Goal: Task Accomplishment & Management: Use online tool/utility

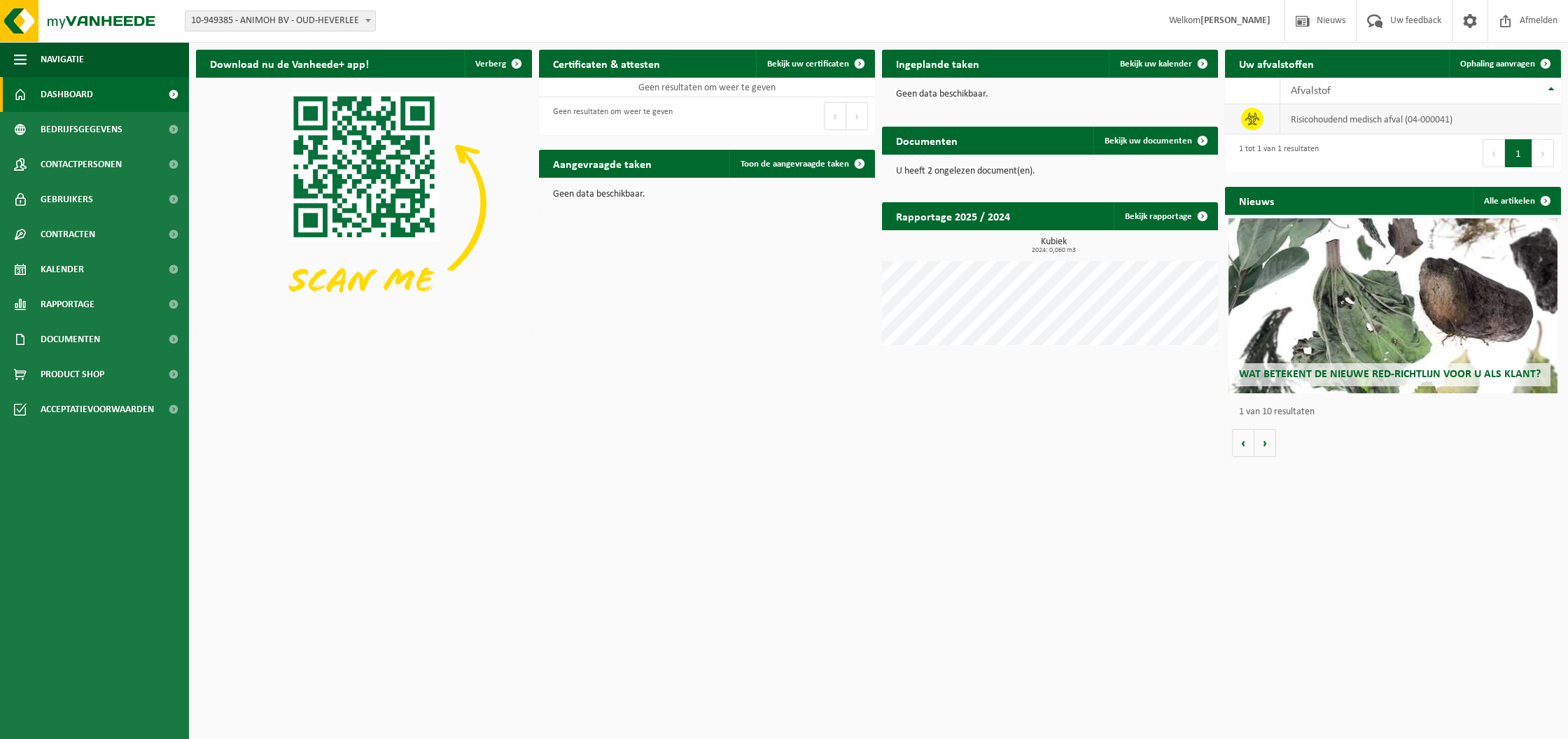
click at [1392, 123] on td "risicohoudend medisch afval (04-000041)" at bounding box center [1421, 118] width 281 height 30
click at [1490, 62] on span "Ophaling aanvragen" at bounding box center [1497, 64] width 75 height 9
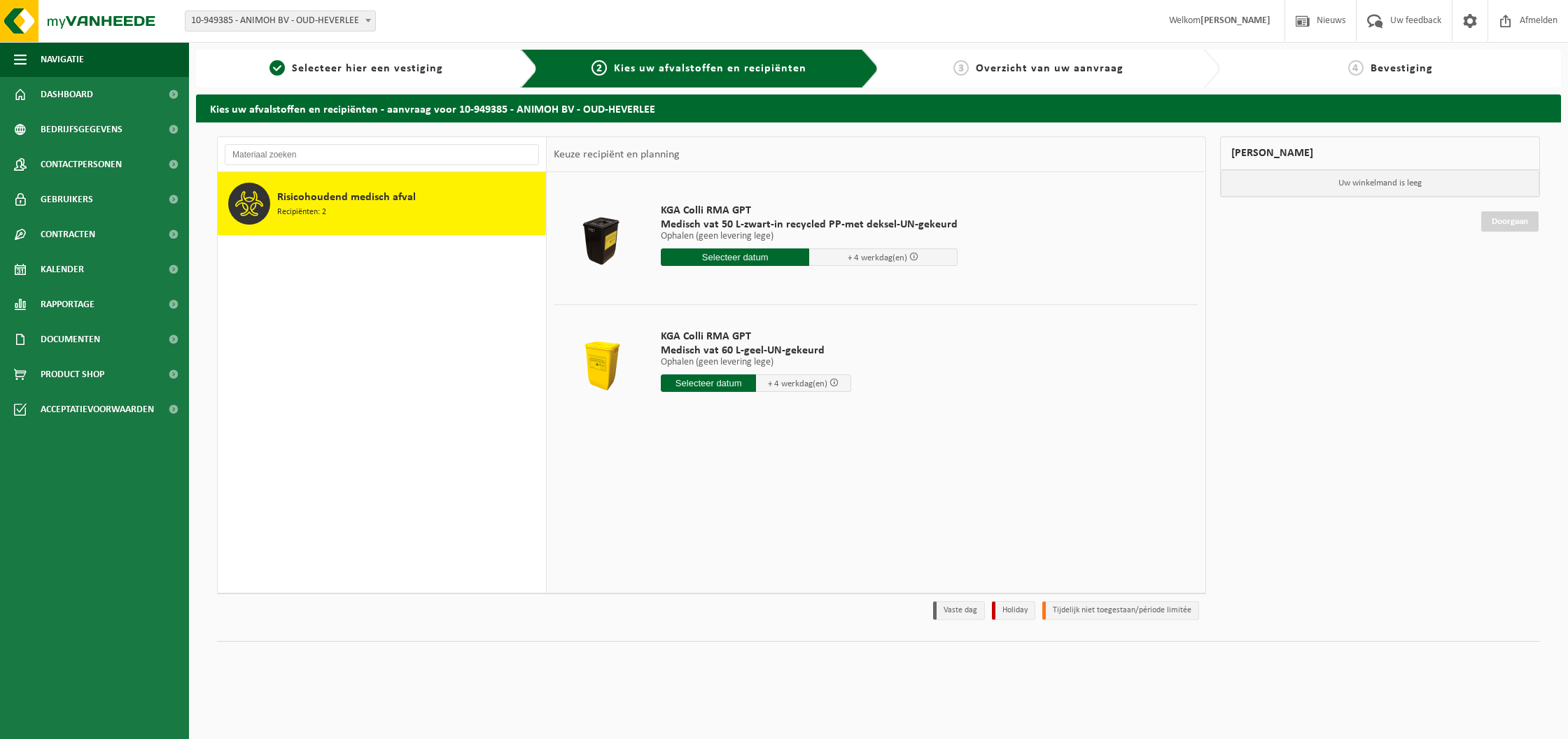
click at [316, 218] on span "Recipiënten: 2" at bounding box center [302, 213] width 49 height 14
click at [724, 344] on span "Medisch vat 60 L-geel-UN-gekeurd" at bounding box center [756, 351] width 191 height 14
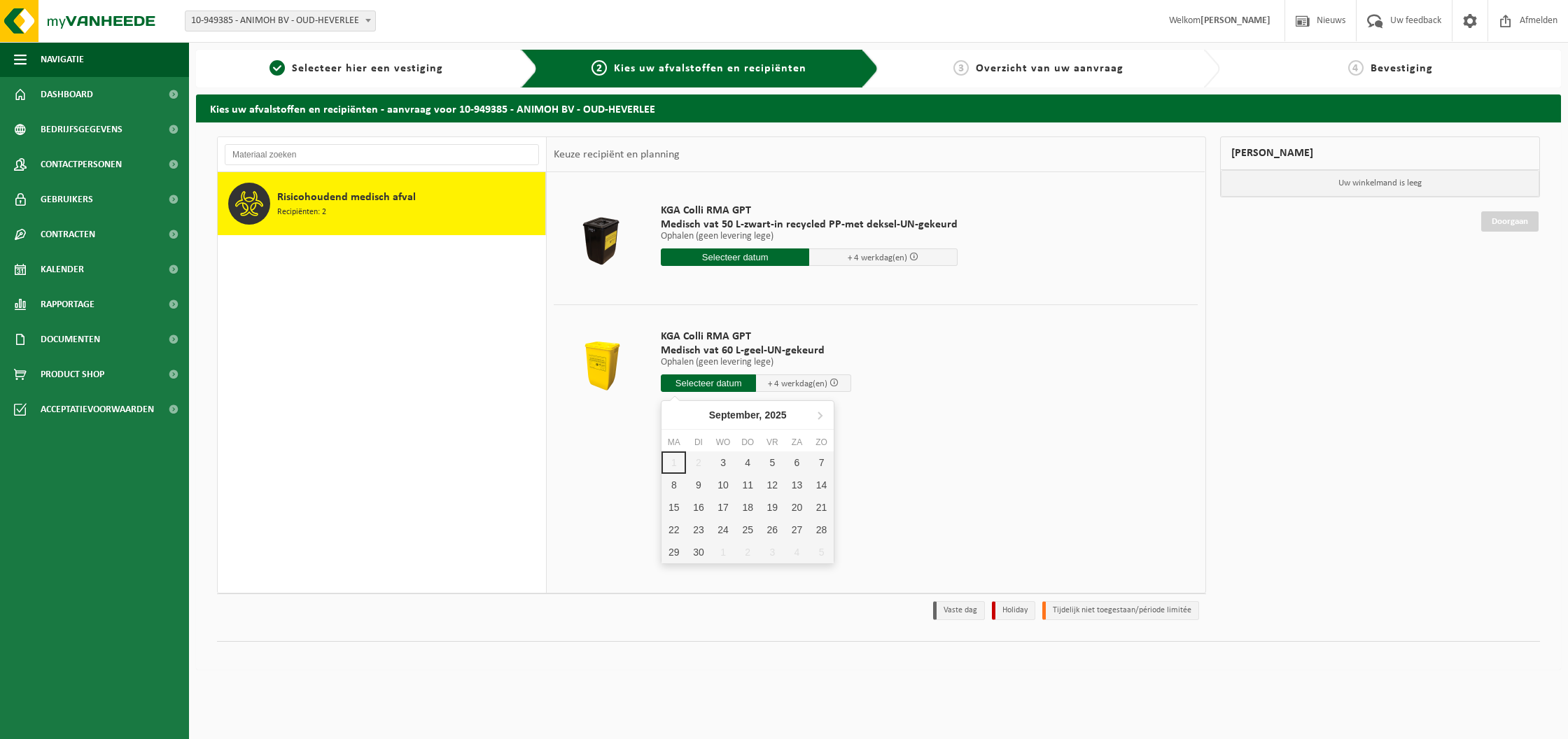
click at [692, 385] on input "text" at bounding box center [709, 383] width 95 height 18
click at [768, 466] on div "5" at bounding box center [773, 462] width 25 height 22
type input "Van 2025-09-05"
type input "2025-09-05"
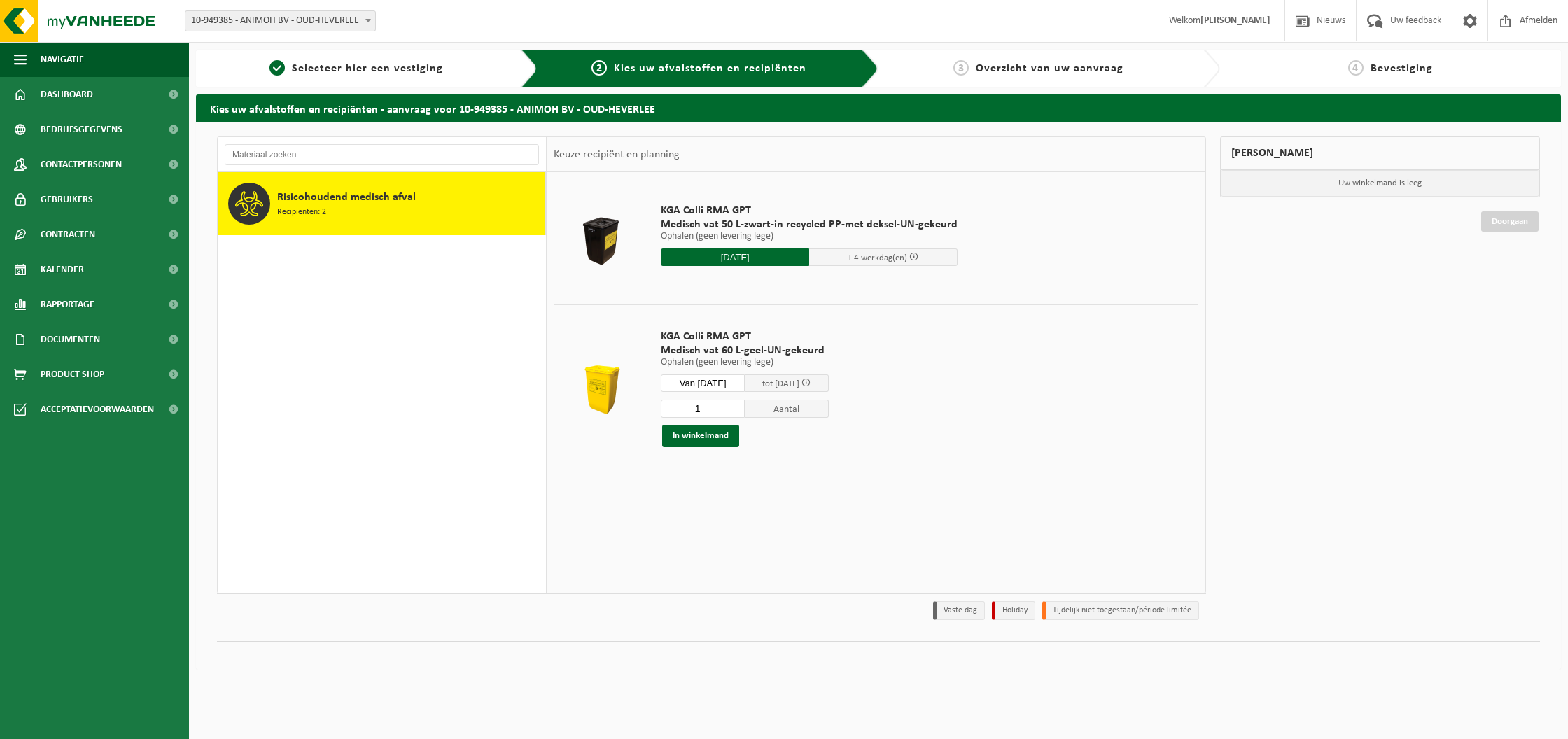
click at [703, 410] on input "1" at bounding box center [703, 408] width 84 height 18
click at [732, 406] on input "2" at bounding box center [703, 408] width 84 height 18
type input "3"
click at [732, 406] on input "3" at bounding box center [703, 408] width 84 height 18
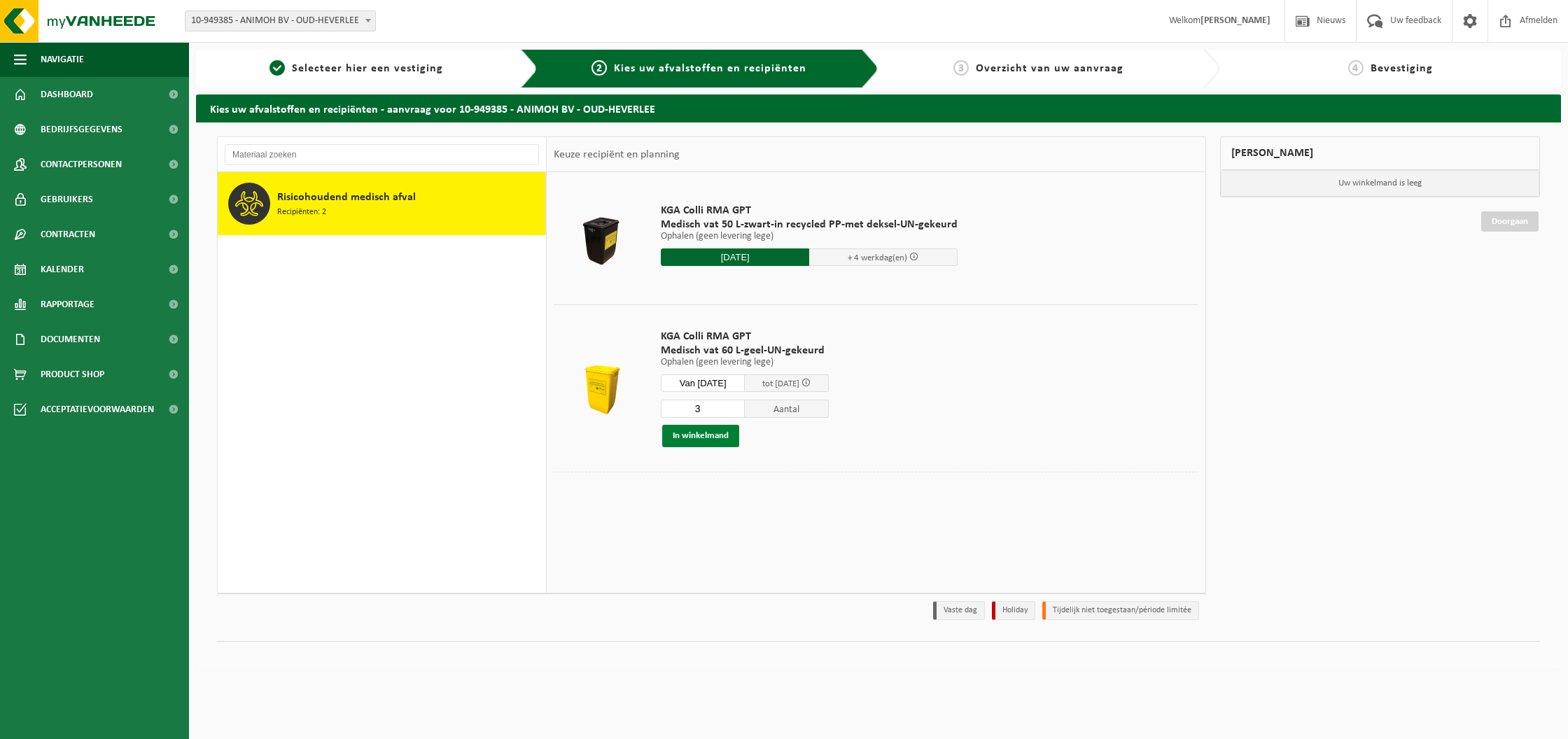
click at [703, 436] on button "In winkelmand" at bounding box center [700, 436] width 77 height 22
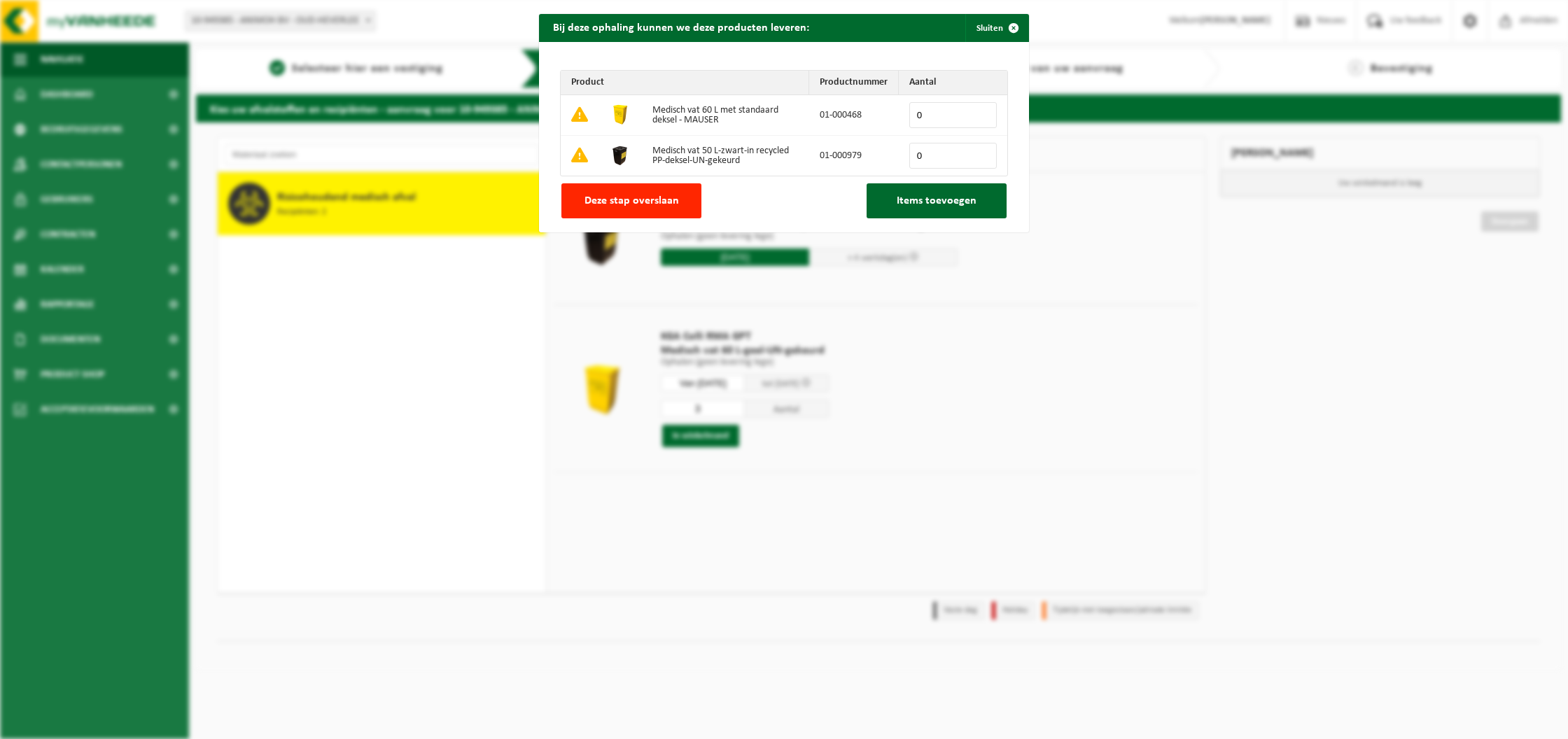
click at [956, 125] on input "0" at bounding box center [953, 115] width 88 height 26
click at [981, 112] on input "1" at bounding box center [953, 115] width 88 height 26
click at [981, 112] on input "2" at bounding box center [953, 115] width 88 height 26
type input "3"
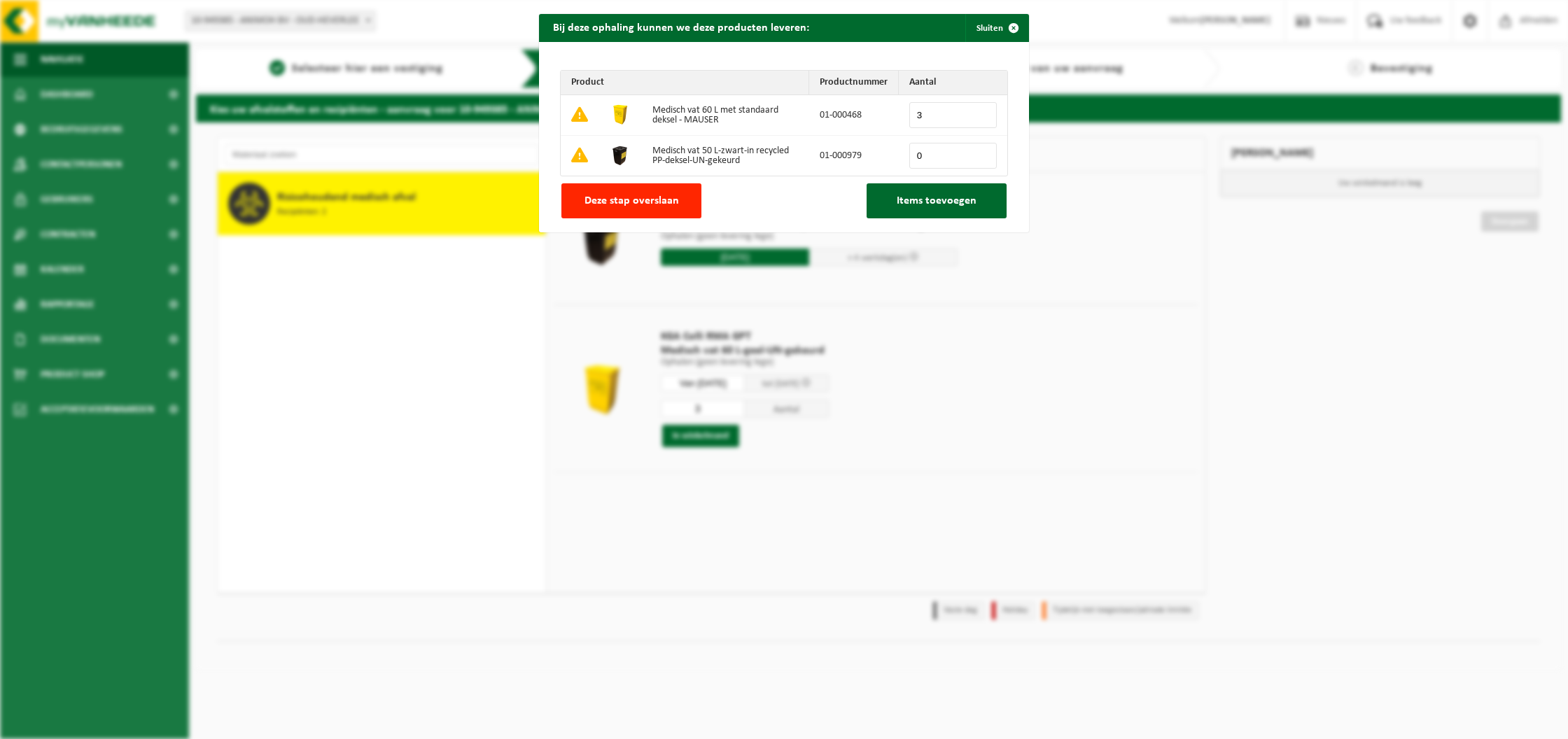
click at [981, 112] on input "3" at bounding box center [953, 115] width 88 height 26
click at [932, 208] on button "Items toevoegen" at bounding box center [936, 200] width 140 height 35
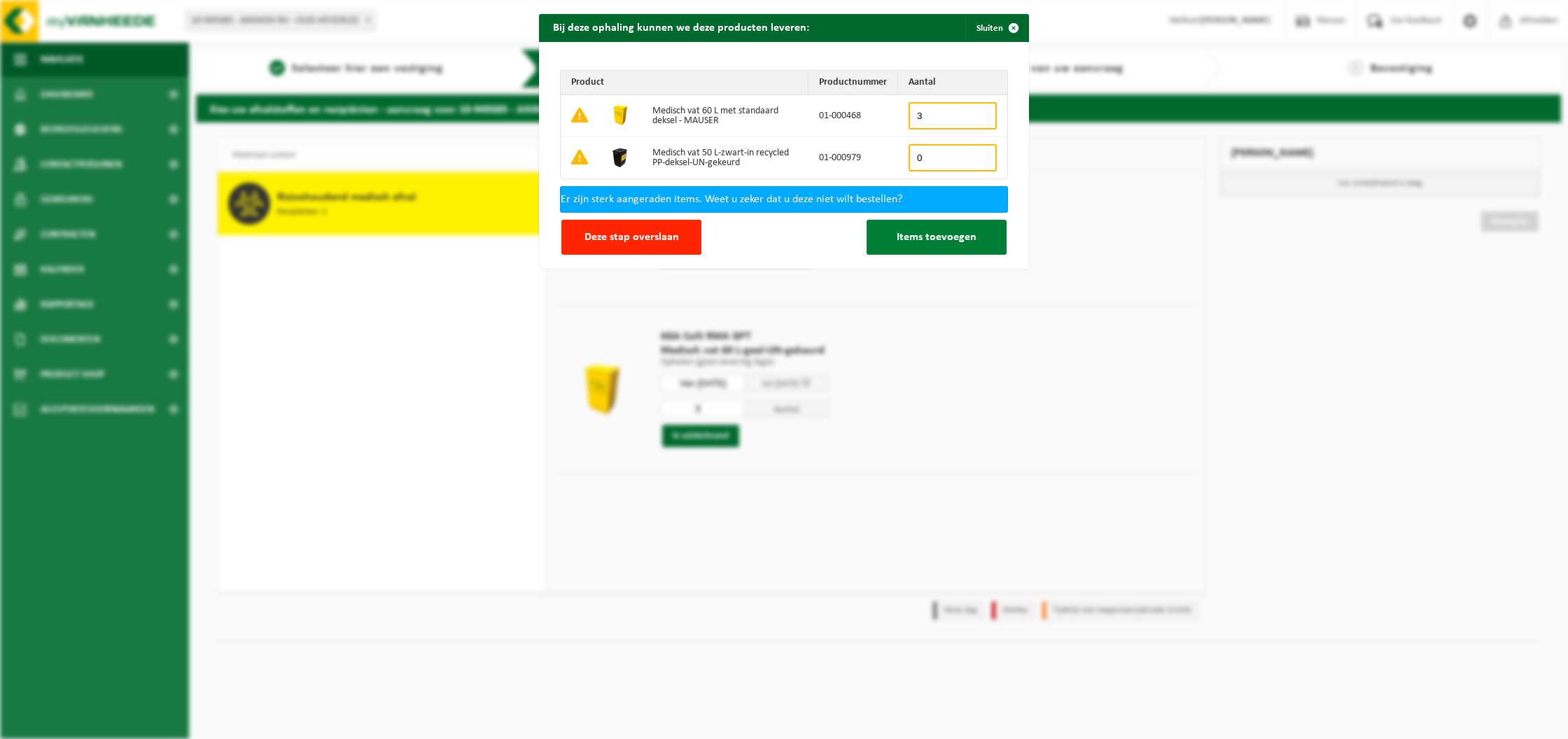
click at [918, 243] on button "Items toevoegen" at bounding box center [936, 237] width 140 height 35
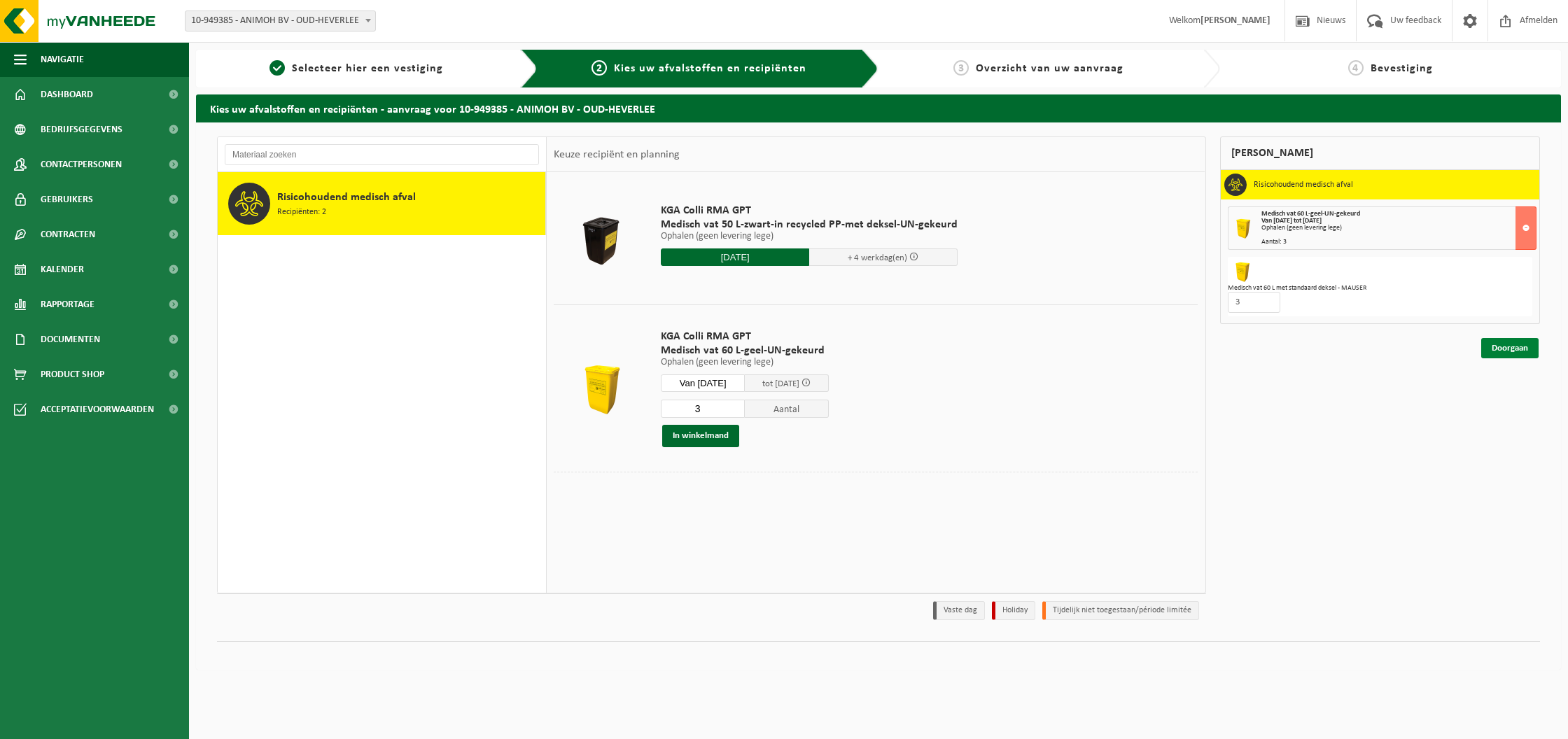
click at [1511, 355] on link "Doorgaan" at bounding box center [1509, 348] width 57 height 20
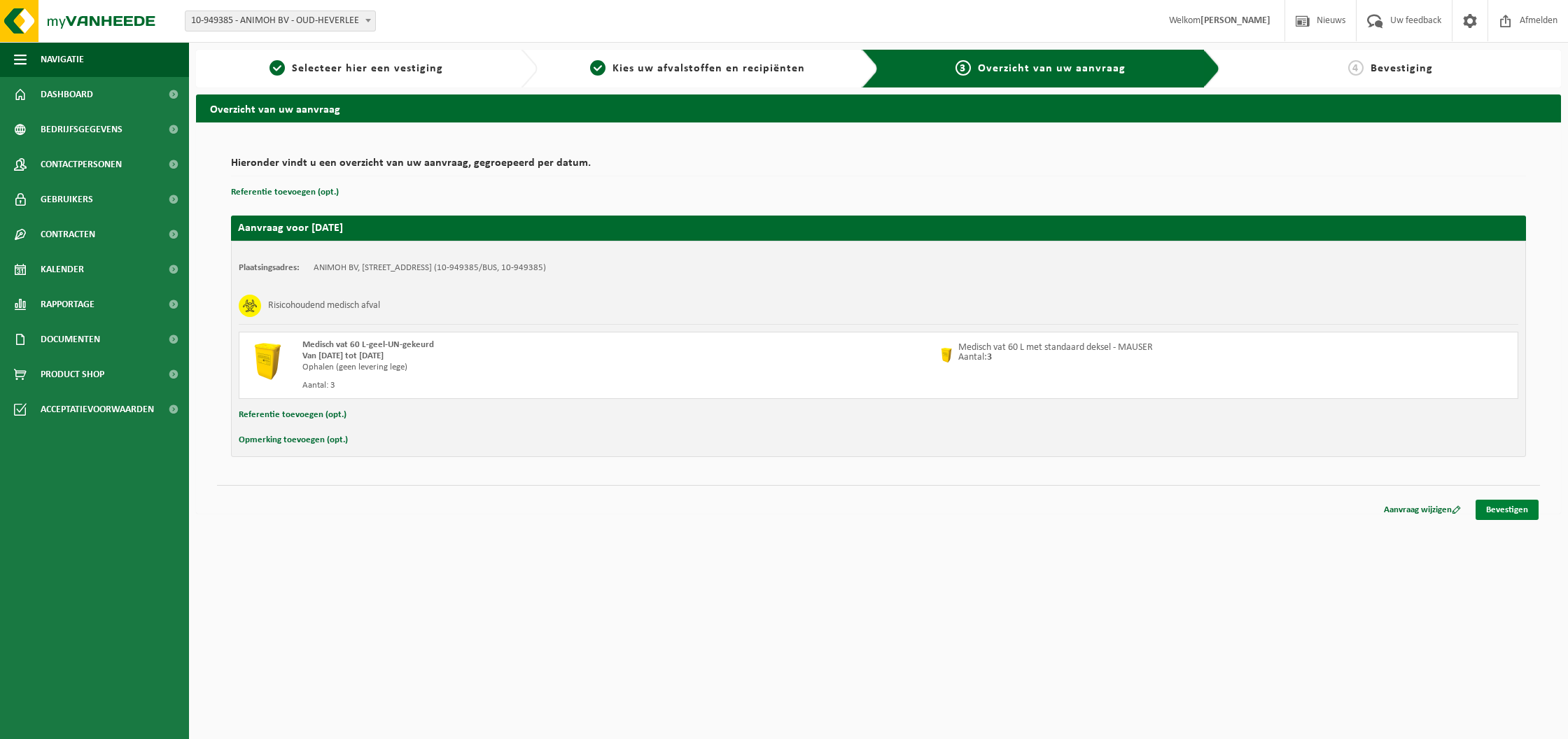
click at [1507, 507] on link "Bevestigen" at bounding box center [1507, 510] width 63 height 20
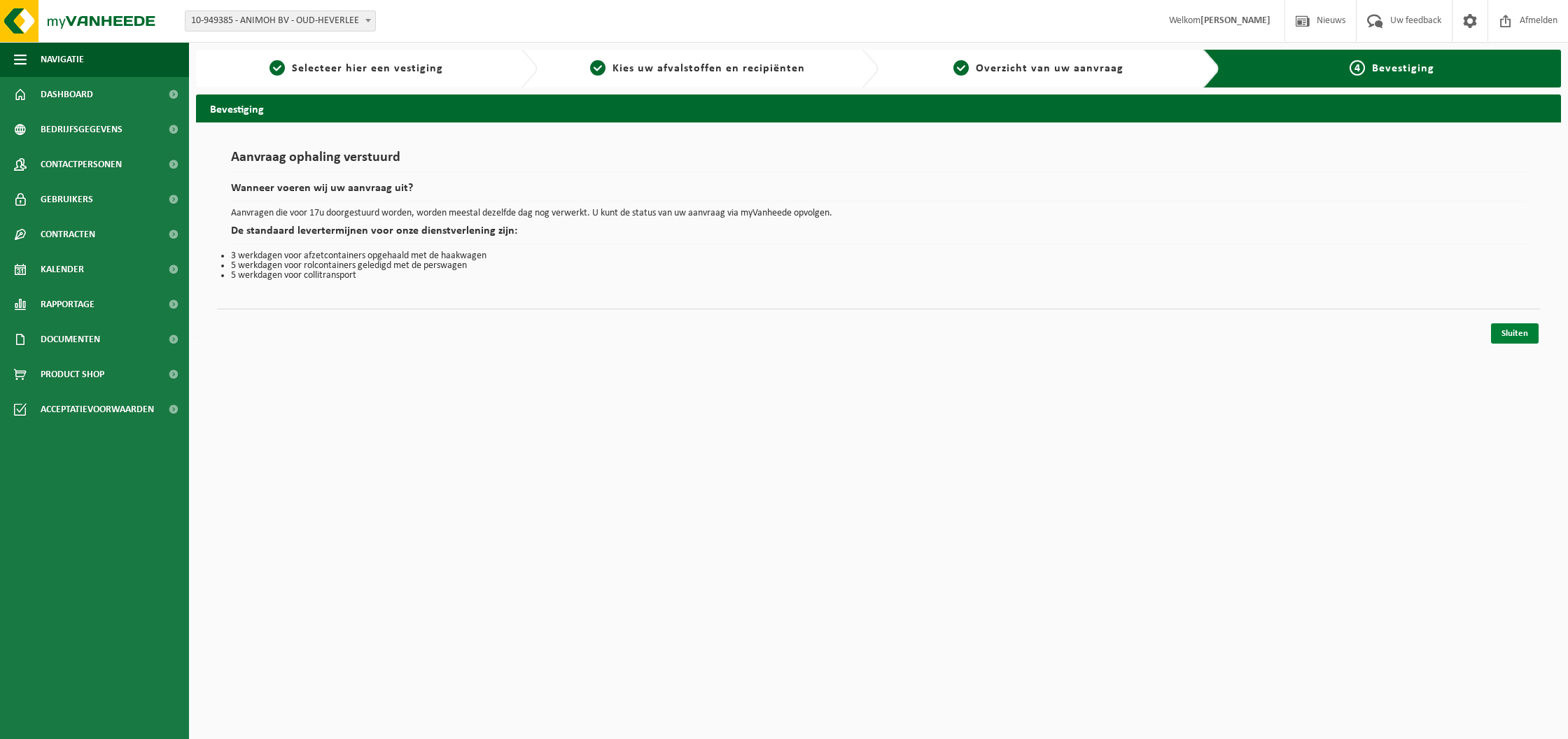
click at [1531, 329] on link "Sluiten" at bounding box center [1515, 334] width 48 height 20
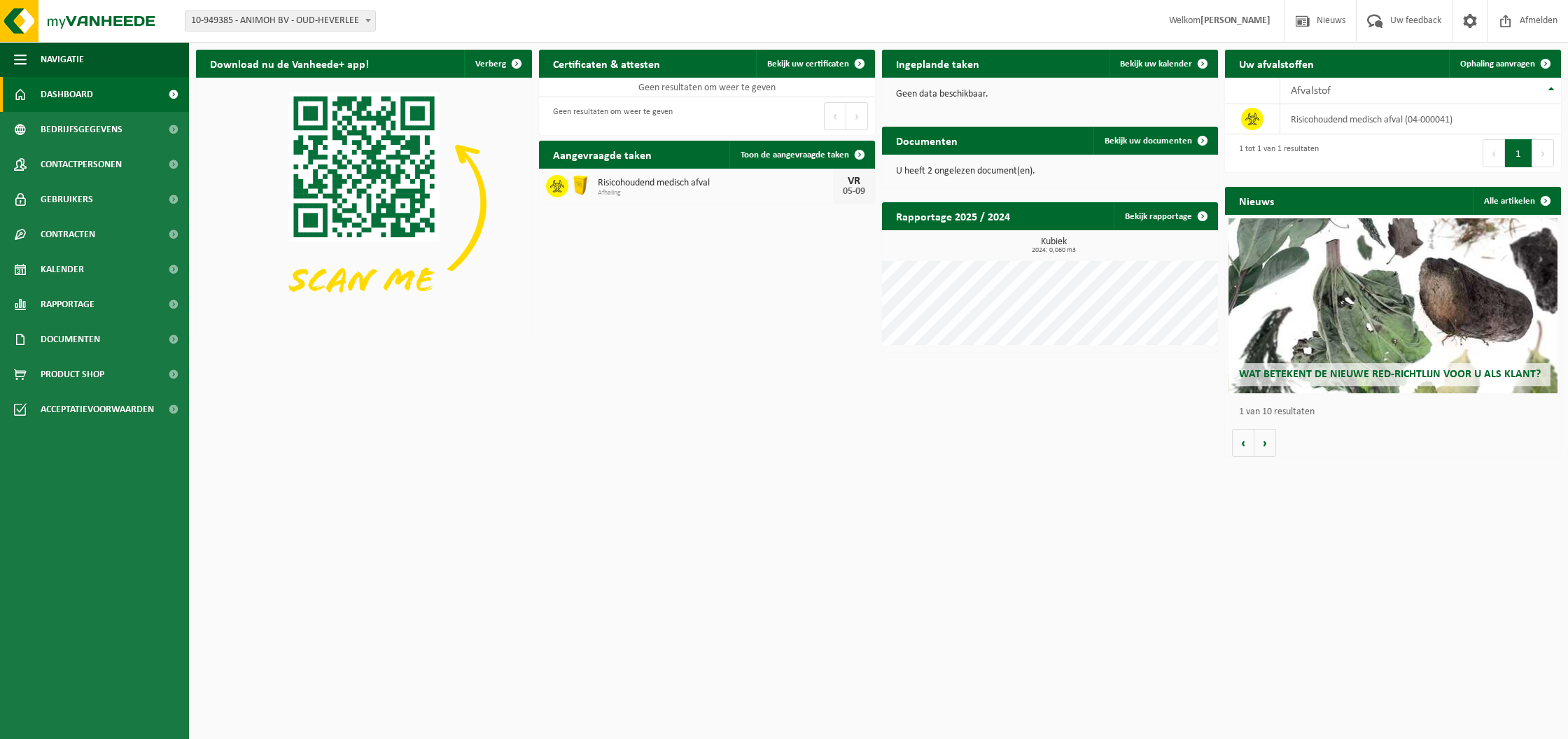
click at [853, 187] on div "05-09" at bounding box center [853, 192] width 28 height 10
click at [811, 233] on div "Download nu de Vanheede+ app! Verberg Certificaten & attesten Bekijk uw certifi…" at bounding box center [878, 254] width 1372 height 422
click at [986, 171] on p "U heeft 2 ongelezen document(en)." at bounding box center [1050, 172] width 308 height 10
click at [1169, 152] on link "Bekijk uw documenten" at bounding box center [1155, 140] width 123 height 28
